Goal: Task Accomplishment & Management: Manage account settings

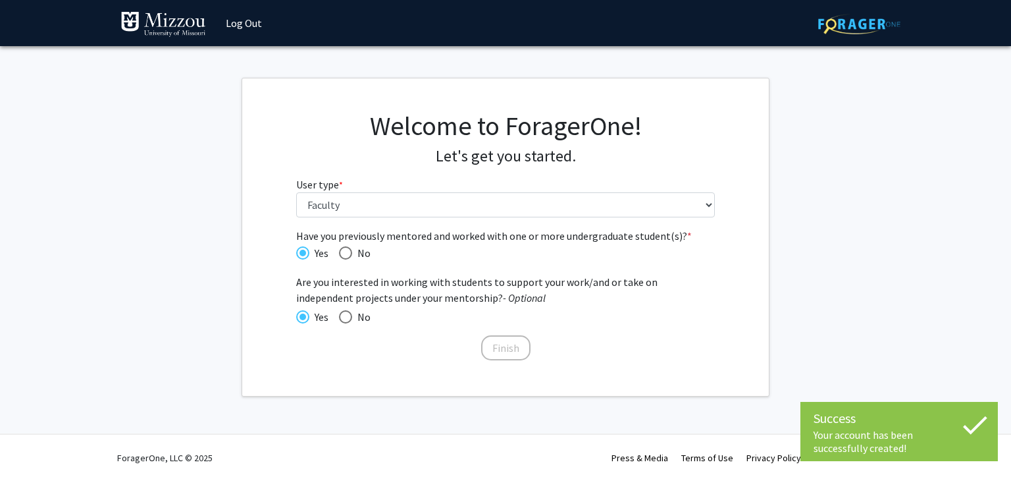
select select "5: faculty"
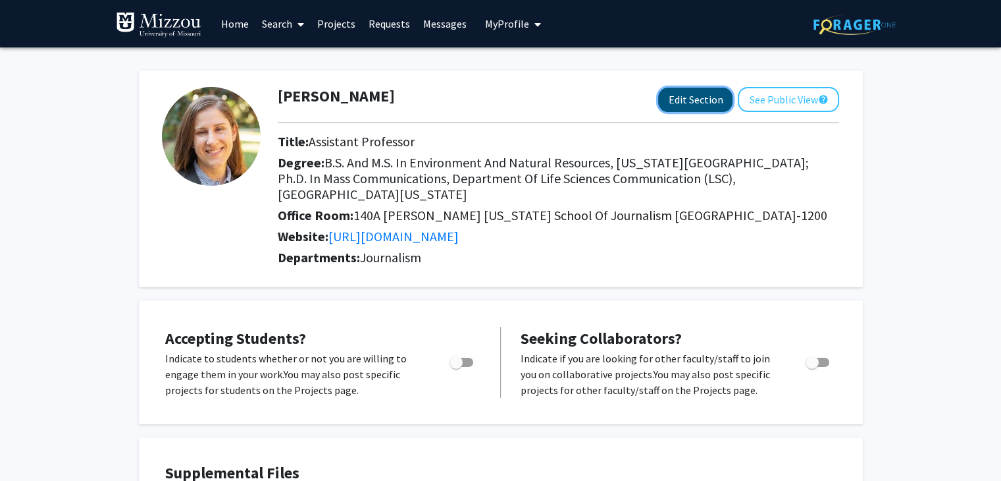
click at [669, 98] on button "Edit Section" at bounding box center [695, 100] width 74 height 24
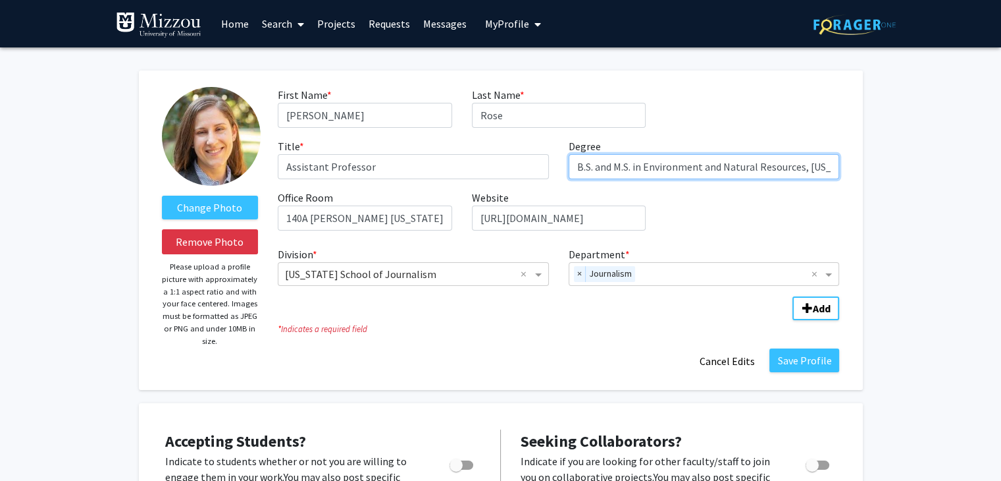
click at [604, 172] on input "B.S. and M.S. in Environment and Natural Resources, [US_STATE][GEOGRAPHIC_DATA]…" at bounding box center [704, 166] width 271 height 25
drag, startPoint x: 604, startPoint y: 172, endPoint x: 875, endPoint y: 209, distance: 273.1
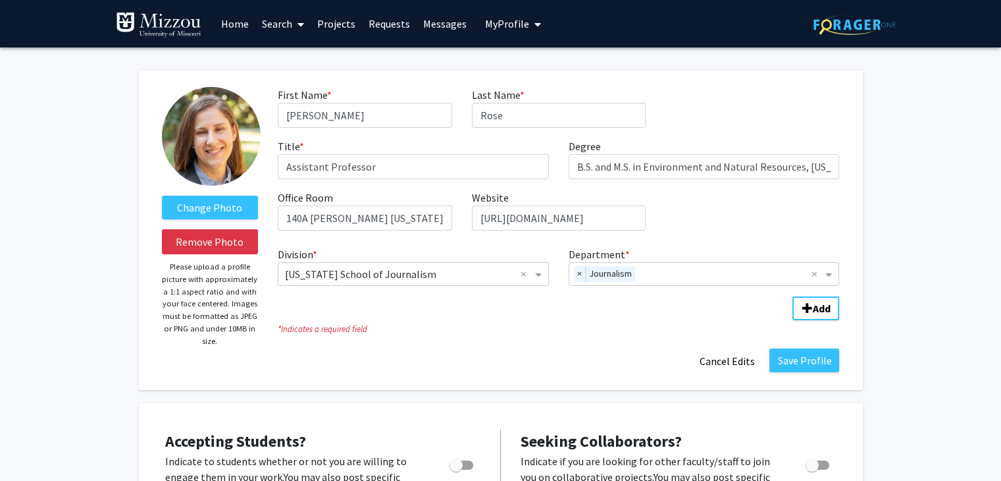
click at [281, 222] on input "140A [PERSON_NAME] [US_STATE] School of Journalism [GEOGRAPHIC_DATA]-1200" at bounding box center [365, 217] width 174 height 25
drag, startPoint x: 284, startPoint y: 222, endPoint x: 377, endPoint y: 232, distance: 92.8
click at [377, 232] on div "First Name * required [PERSON_NAME] Last Name * required [PERSON_NAME] Title * …" at bounding box center [558, 164] width 581 height 154
click at [380, 206] on input "[GEOGRAPHIC_DATA][PERSON_NAME][PERSON_NAME], [US_STATE] School of Journalism [G…" at bounding box center [365, 217] width 174 height 25
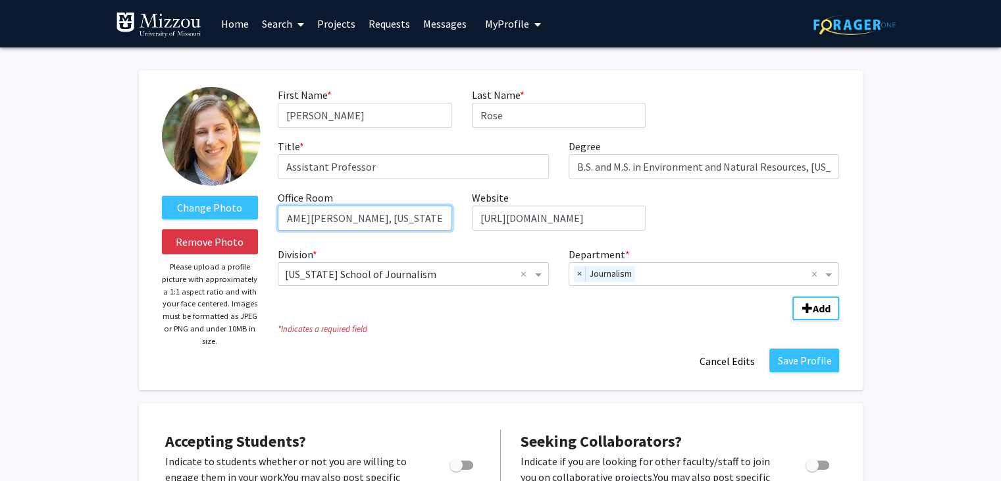
scroll to position [0, 35]
type input "[GEOGRAPHIC_DATA][PERSON_NAME][PERSON_NAME], [US_STATE] School of Journalism"
click at [785, 209] on div "First Name * required [PERSON_NAME] Last Name * required [PERSON_NAME] Title * …" at bounding box center [558, 164] width 581 height 154
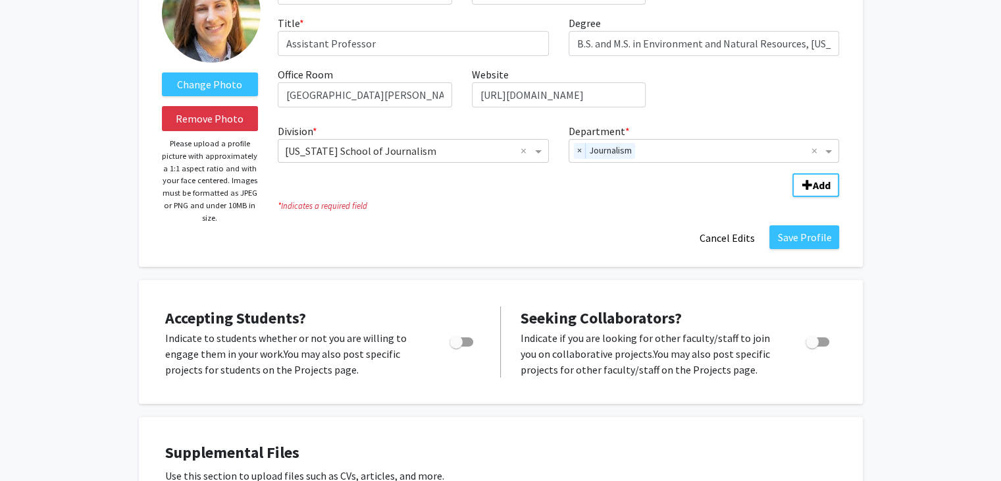
scroll to position [130, 0]
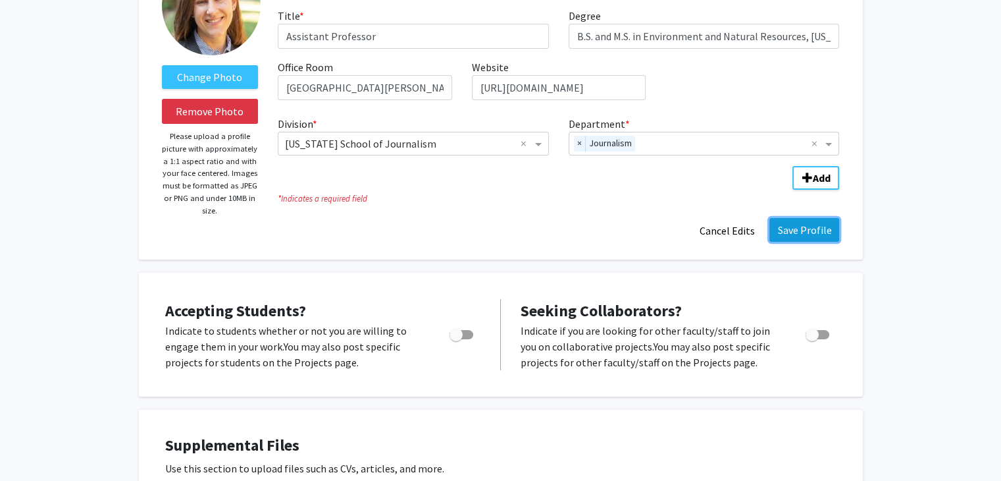
click at [806, 235] on button "Save Profile" at bounding box center [805, 230] width 70 height 24
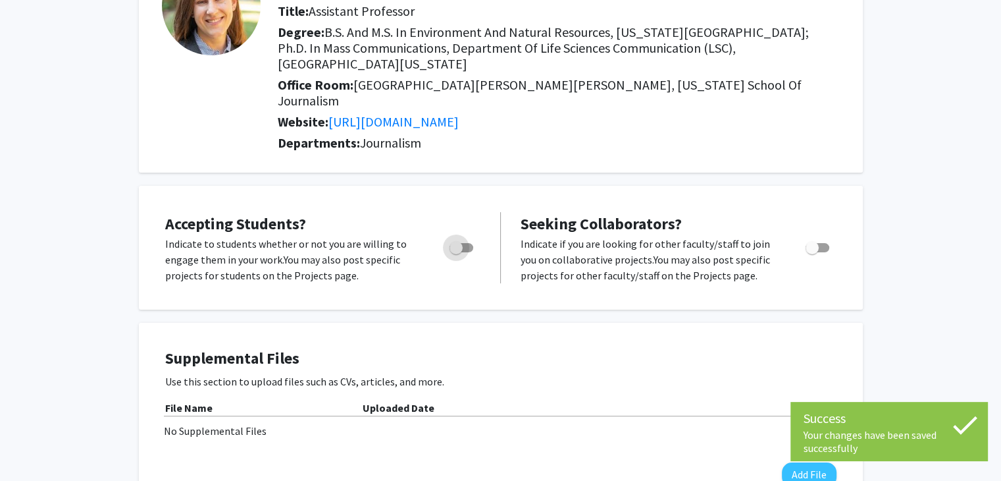
click at [461, 240] on label "Toggle" at bounding box center [458, 248] width 29 height 16
click at [456, 252] on input "Would you like to permit student requests?" at bounding box center [456, 252] width 1 height 1
checkbox input "true"
click at [808, 241] on span "Toggle" at bounding box center [812, 247] width 13 height 13
click at [812, 252] on input "Toggle" at bounding box center [812, 252] width 1 height 1
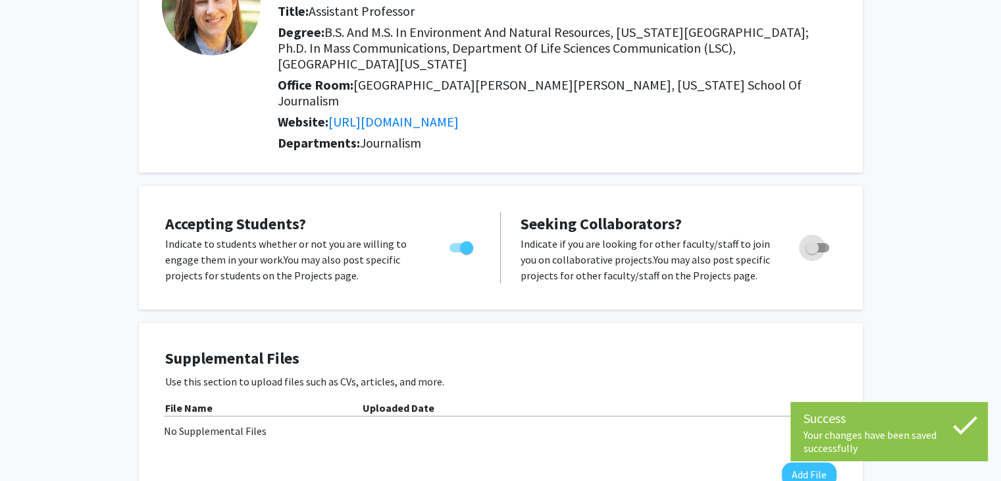
checkbox input "true"
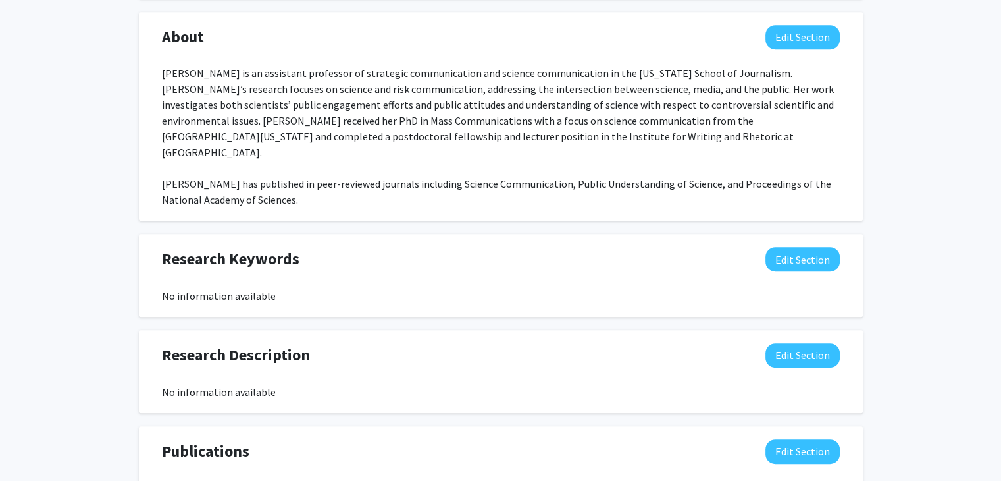
scroll to position [648, 0]
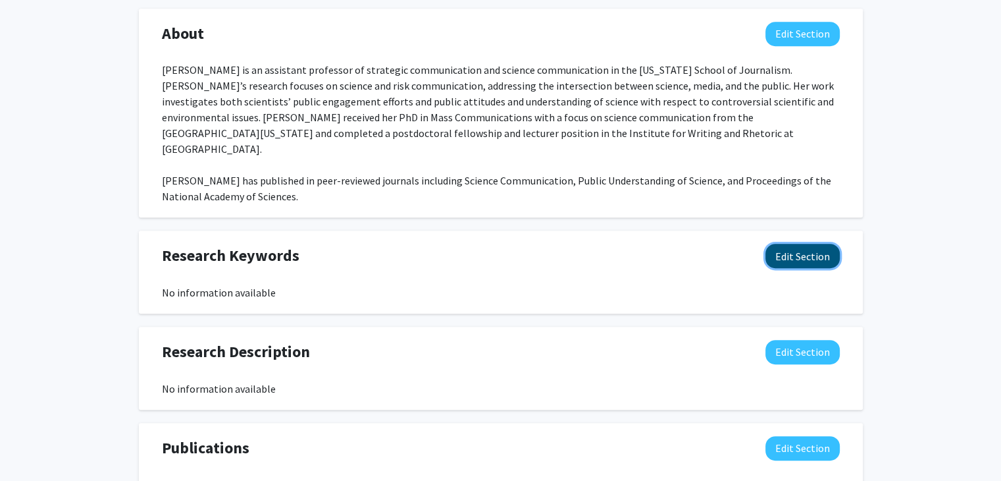
click at [803, 244] on button "Edit Section" at bounding box center [803, 256] width 74 height 24
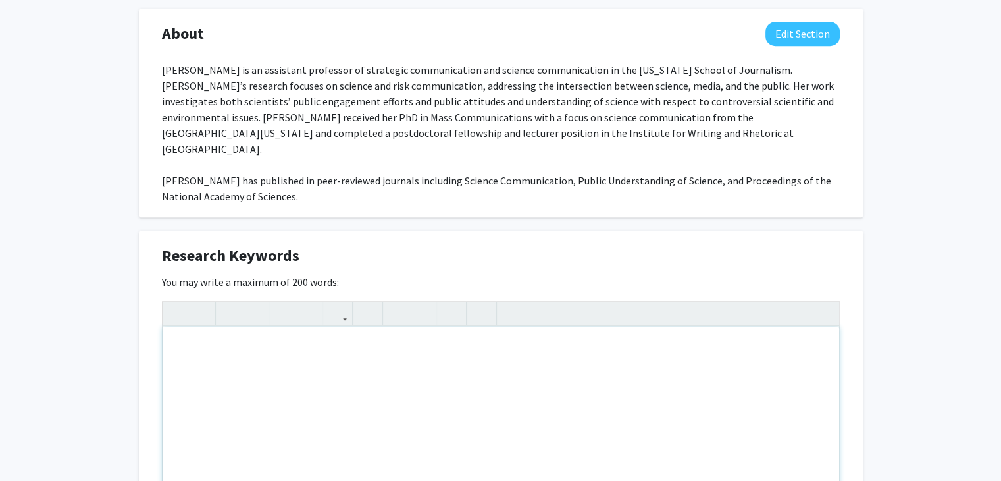
click at [450, 383] on div "Note to users with screen readers: Please deactivate our accessibility plugin f…" at bounding box center [501, 425] width 677 height 197
type textarea "Science communication, risk communication, public understanding of science"
click at [937, 234] on div "[PERSON_NAME] Edit Section See Public View help Title: Assistant Professor Degr…" at bounding box center [500, 165] width 1001 height 1531
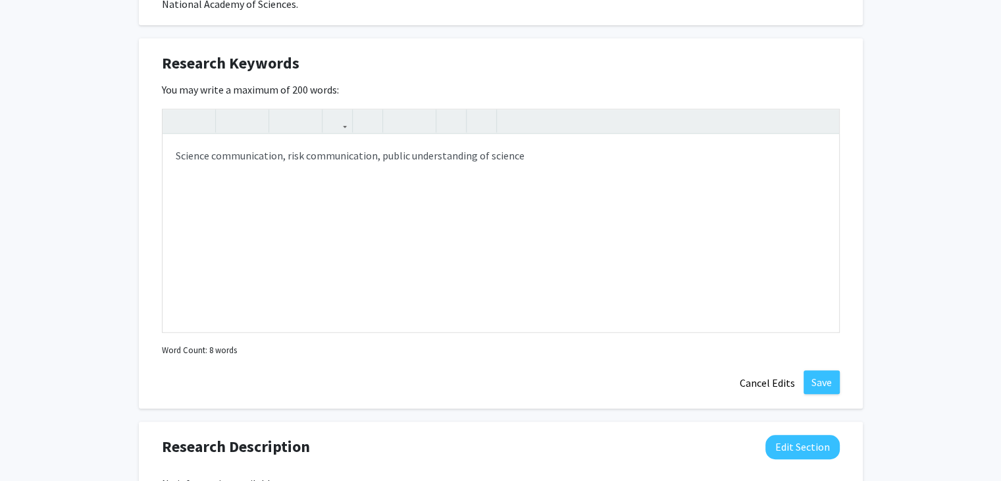
scroll to position [841, 0]
click at [824, 369] on button "Save" at bounding box center [822, 381] width 36 height 24
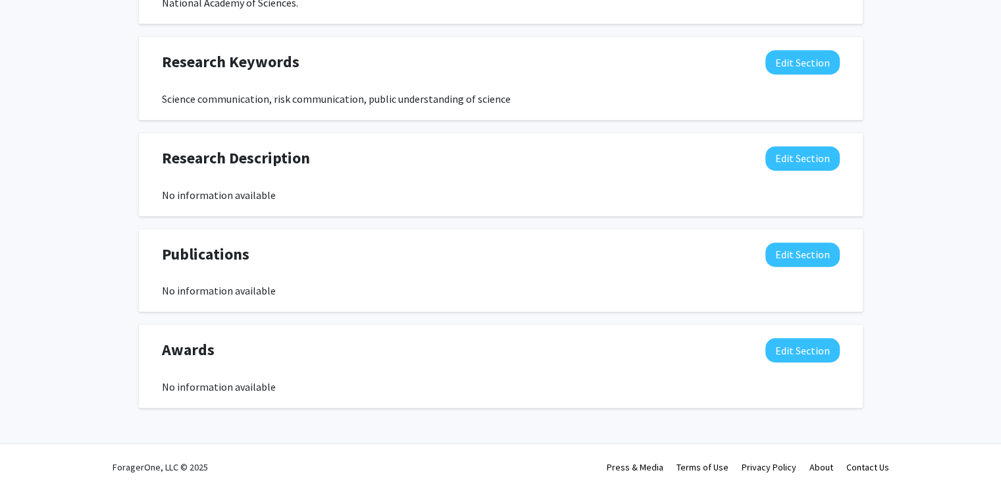
scroll to position [818, 0]
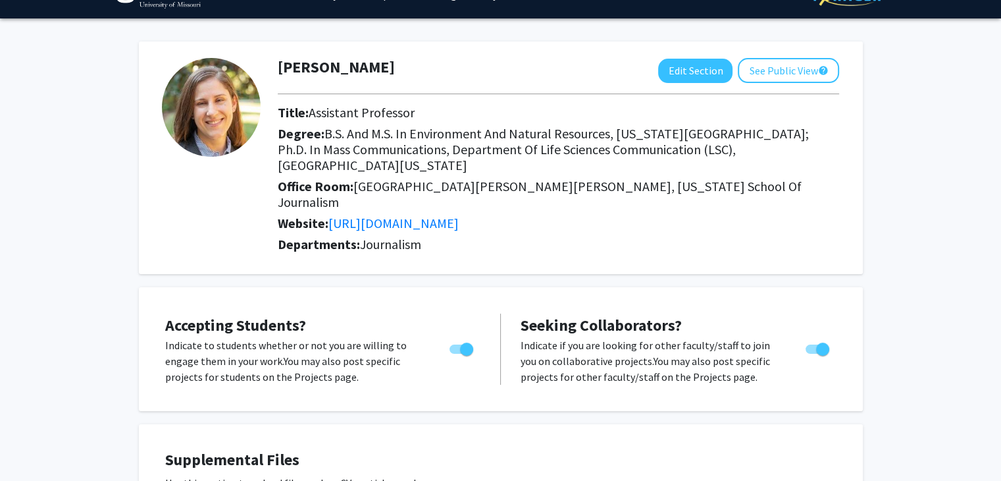
scroll to position [0, 0]
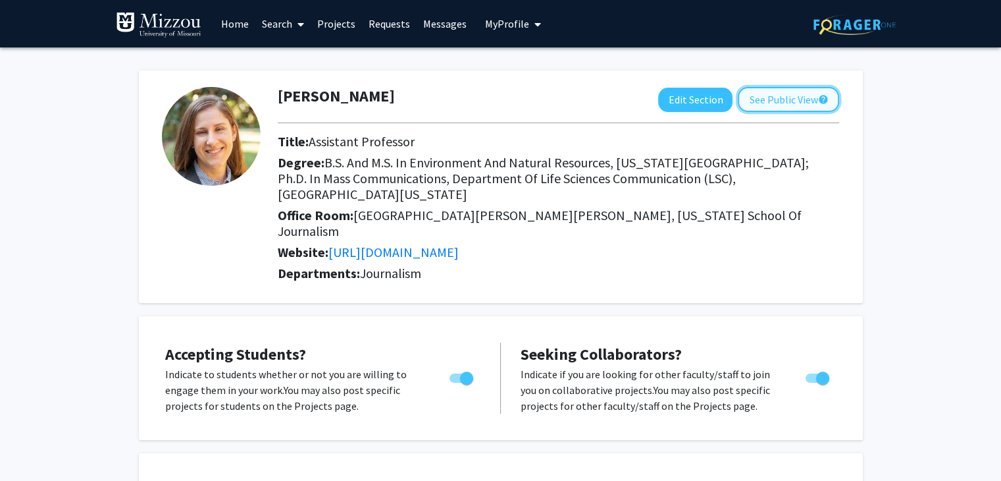
click at [752, 96] on button "See Public View help" at bounding box center [788, 99] width 101 height 25
